Goal: Task Accomplishment & Management: Use online tool/utility

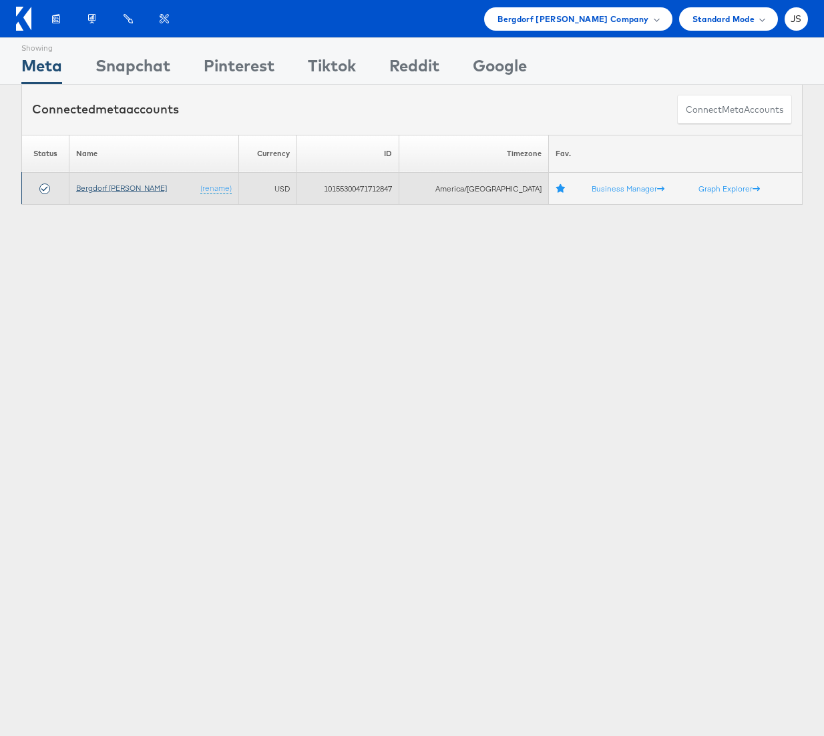
click at [115, 191] on link "Bergdorf [PERSON_NAME]" at bounding box center [121, 188] width 91 height 10
click at [121, 192] on link "Bergdorf [PERSON_NAME]" at bounding box center [121, 188] width 91 height 10
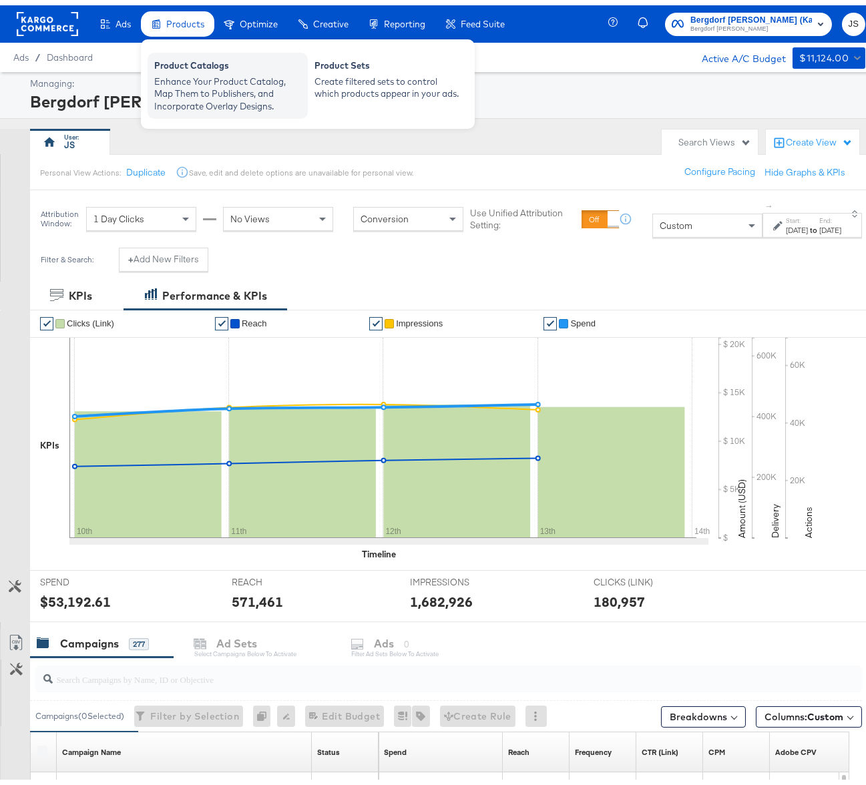
click at [202, 65] on div "Product Catalogs" at bounding box center [227, 62] width 147 height 16
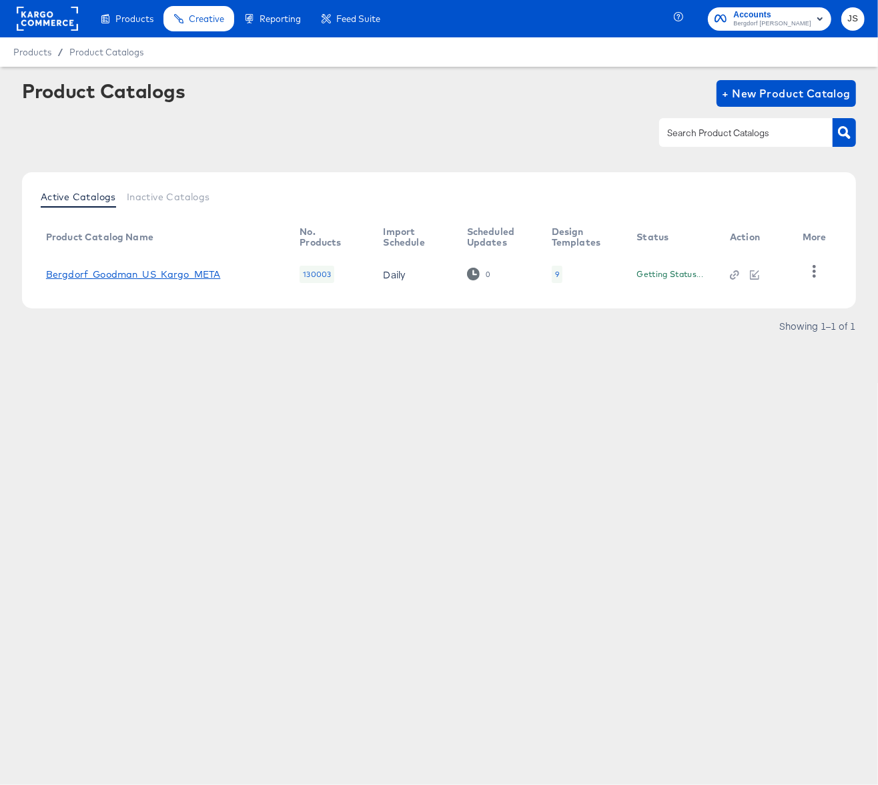
click at [182, 272] on link "Bergdorf_Goodman_US_Kargo_META" at bounding box center [133, 274] width 175 height 11
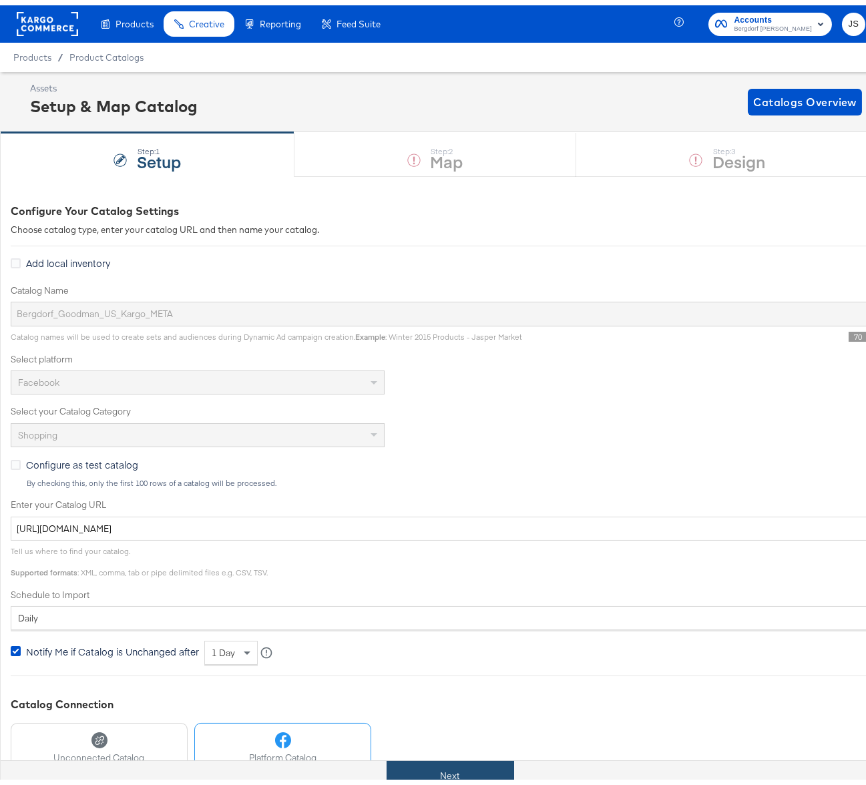
click at [442, 765] on button "Next" at bounding box center [449, 770] width 127 height 30
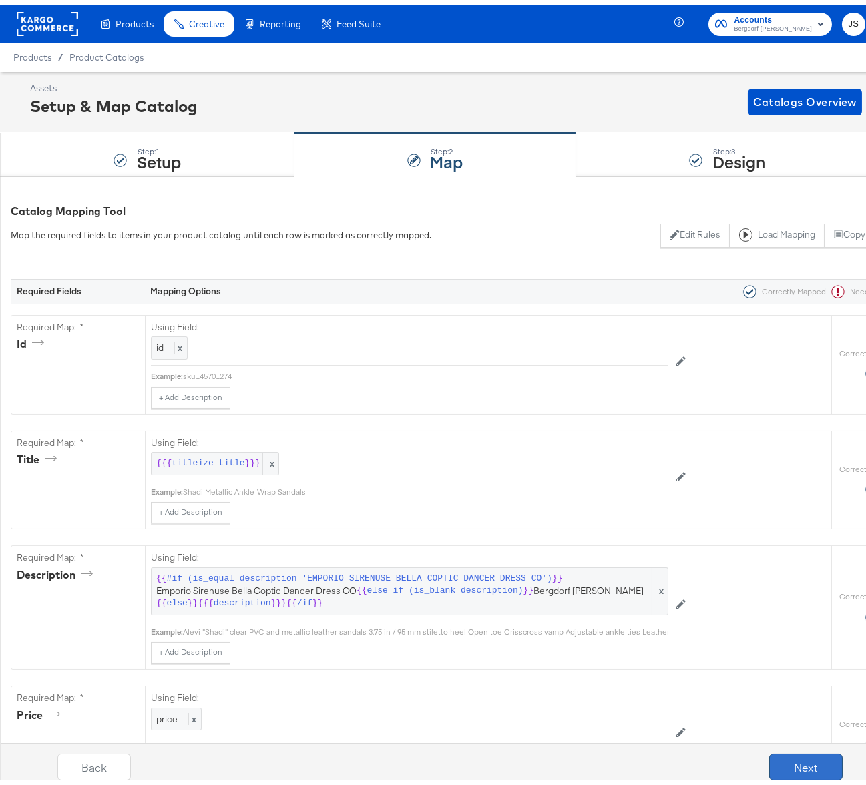
click at [783, 754] on button "Next" at bounding box center [805, 761] width 73 height 27
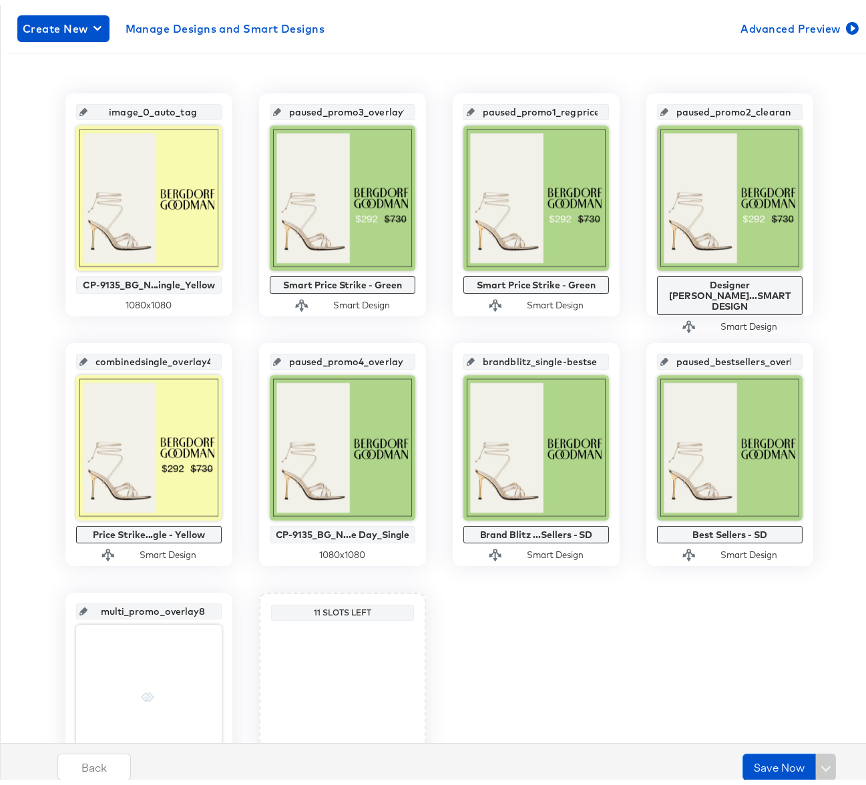
scroll to position [350, 0]
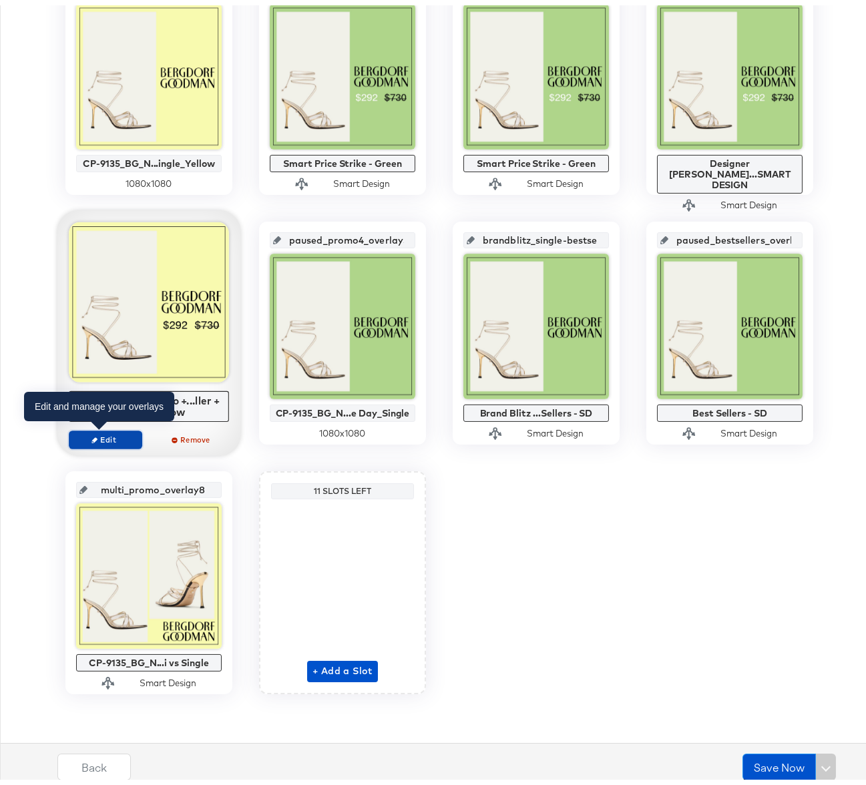
click at [110, 426] on button "Edit" at bounding box center [105, 434] width 73 height 19
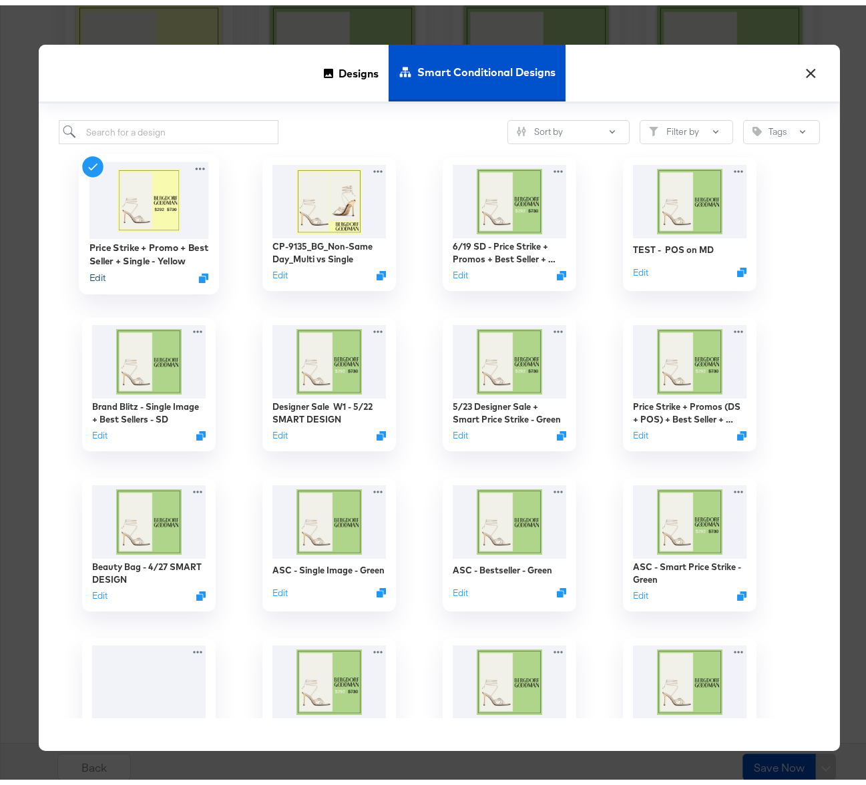
click at [96, 274] on button "Edit" at bounding box center [97, 272] width 16 height 13
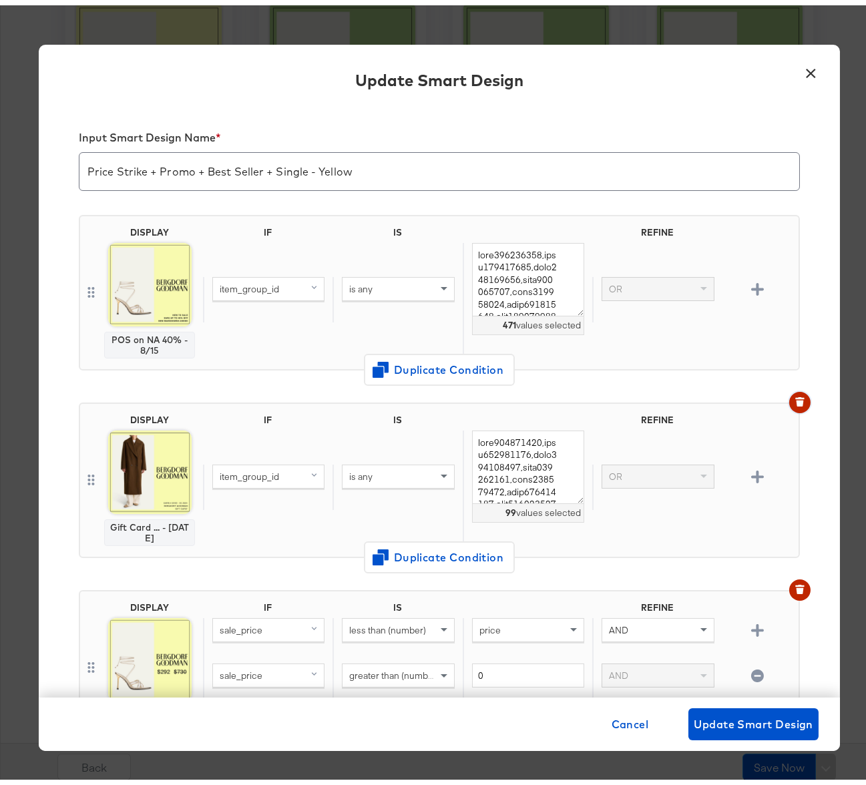
click at [794, 394] on span "button" at bounding box center [799, 396] width 11 height 9
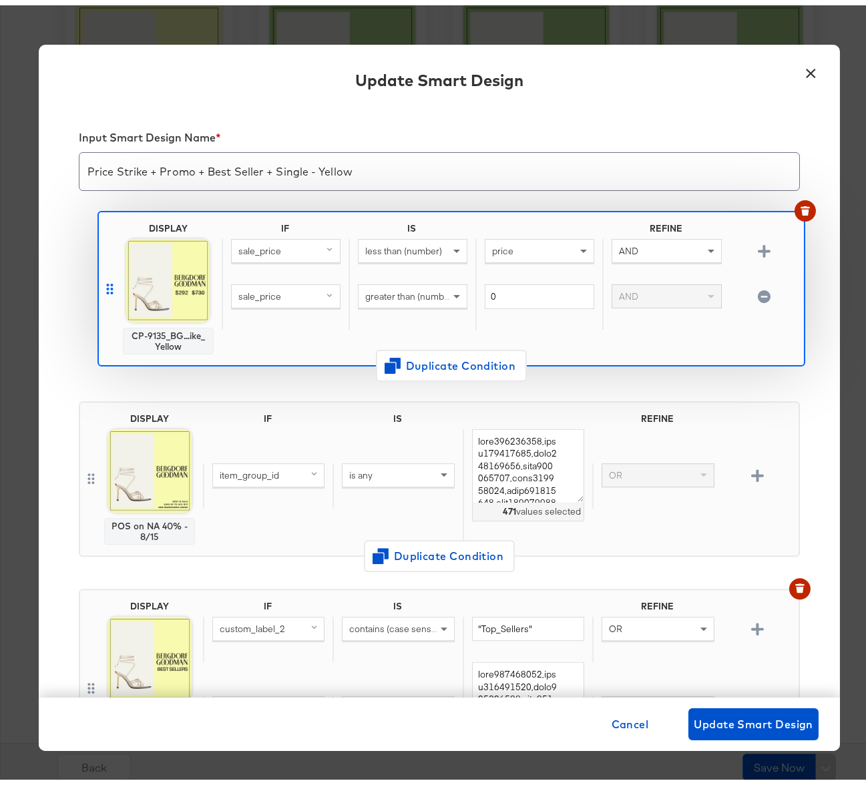
drag, startPoint x: 85, startPoint y: 472, endPoint x: 115, endPoint y: 272, distance: 202.3
click at [115, 272] on div "DISPLAY POS on NA 40% - 8/15 IF IS REFINE item_group_id is any 471 values selec…" at bounding box center [439, 501] width 721 height 605
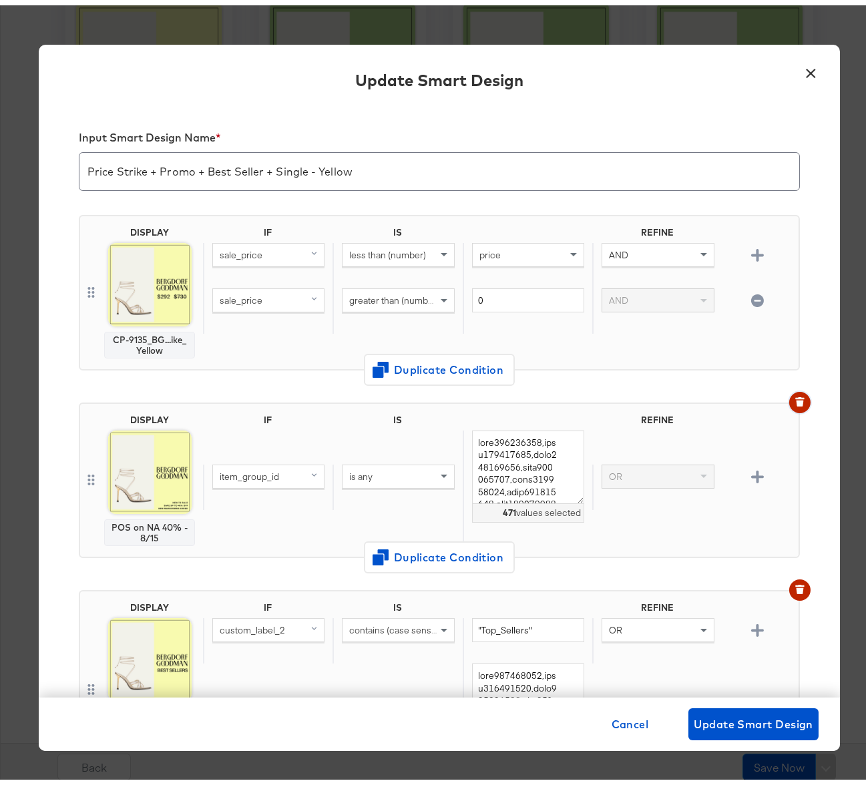
click at [795, 394] on icon "button" at bounding box center [799, 396] width 9 height 9
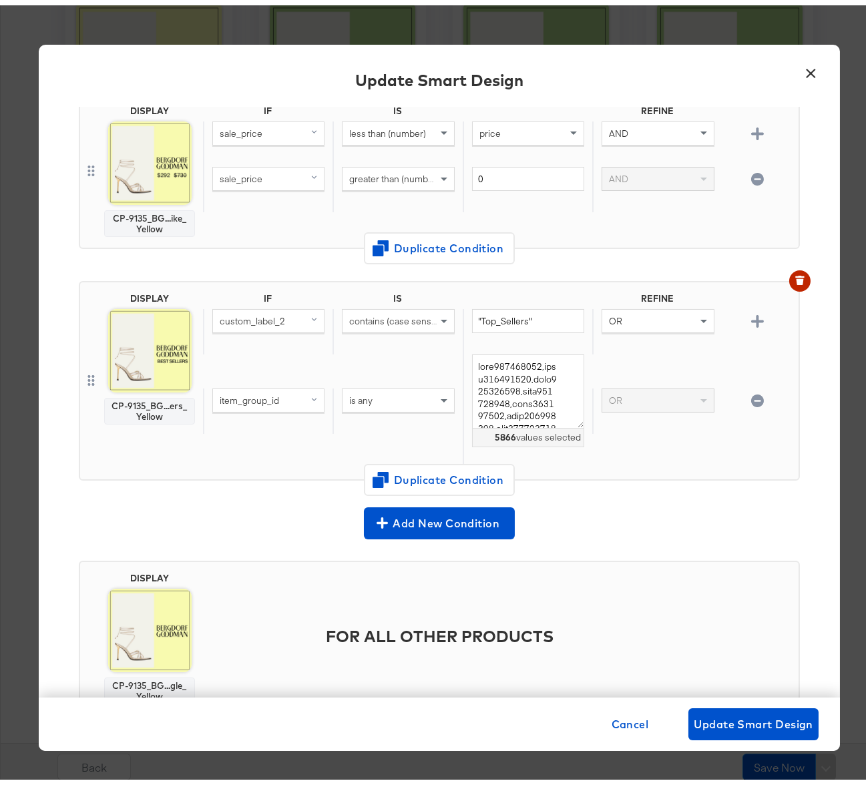
scroll to position [171, 0]
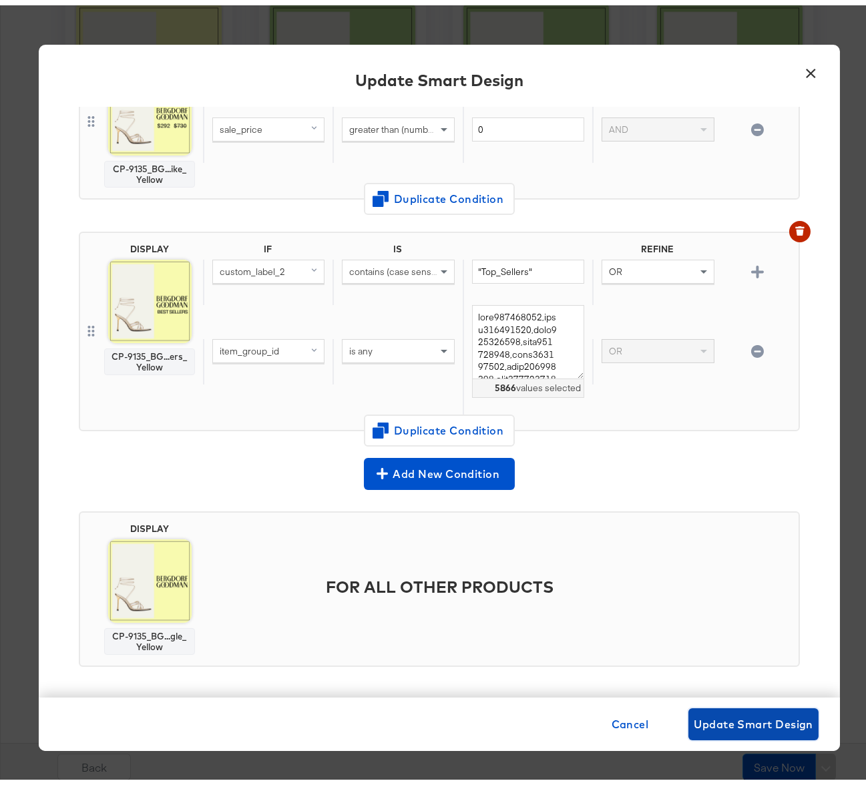
click at [767, 723] on span "Update Smart Design" at bounding box center [752, 718] width 119 height 19
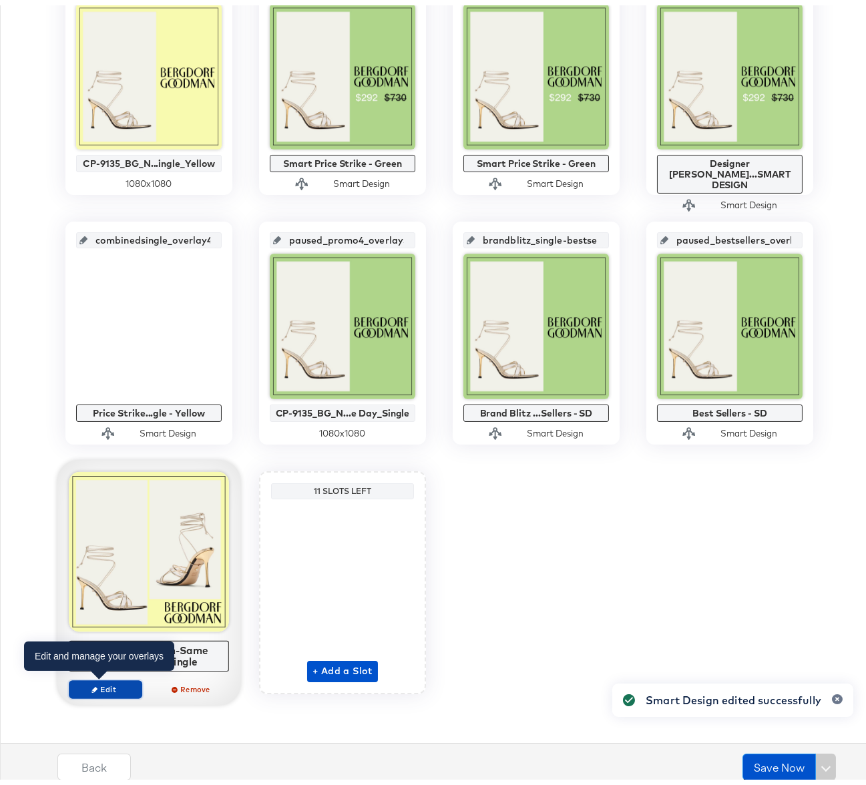
click at [97, 686] on span "Edit" at bounding box center [105, 684] width 61 height 10
